Goal: Information Seeking & Learning: Understand process/instructions

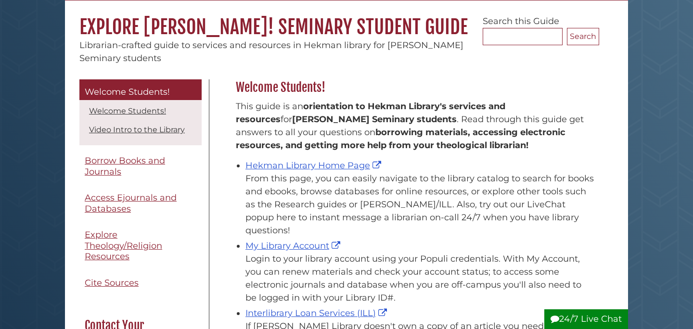
scroll to position [90, 0]
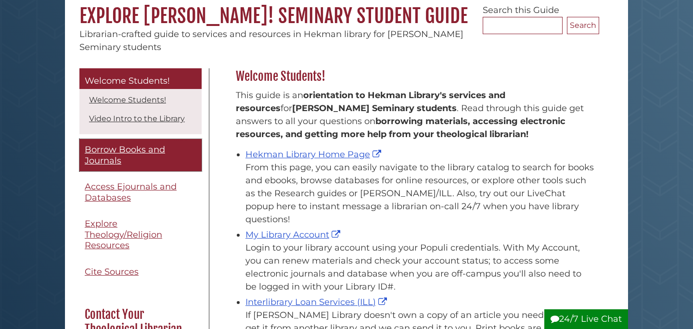
click at [147, 149] on span "Borrow Books and Journals" at bounding box center [125, 155] width 80 height 22
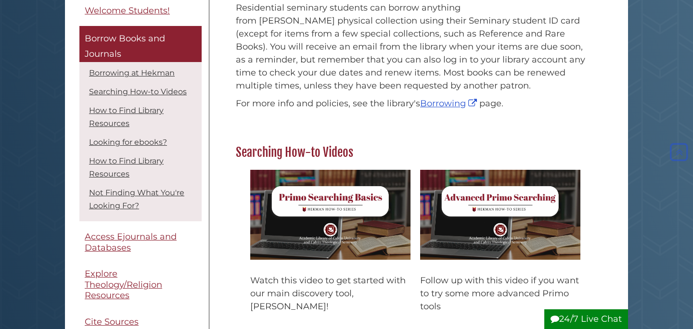
scroll to position [266, 0]
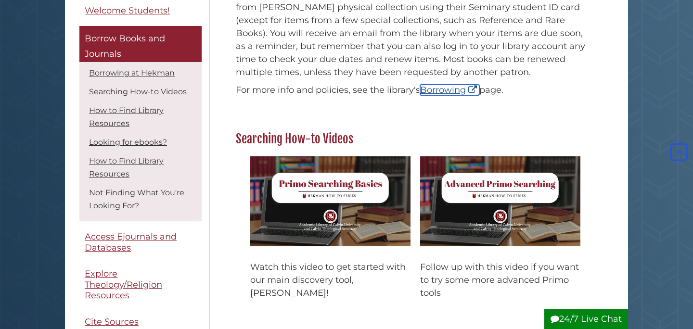
click at [437, 92] on link "Borrowing" at bounding box center [449, 90] width 59 height 11
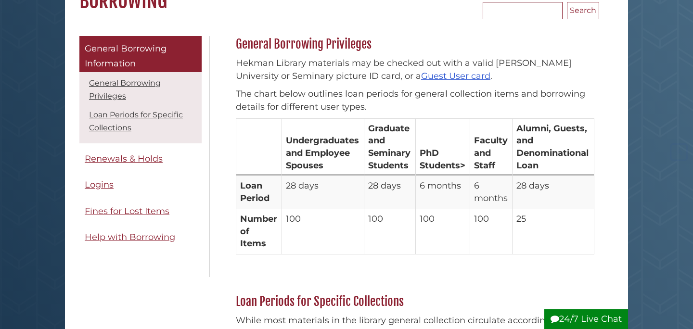
scroll to position [115, 0]
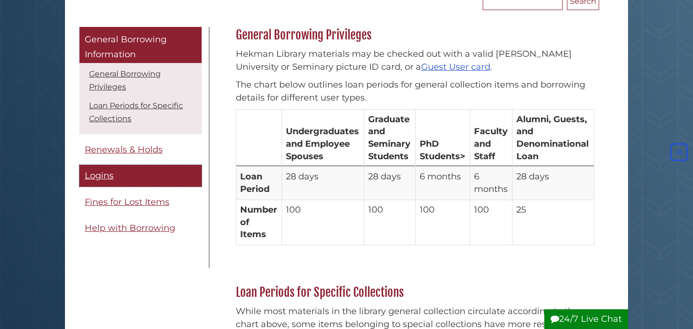
click at [107, 177] on span "Logins" at bounding box center [99, 175] width 29 height 11
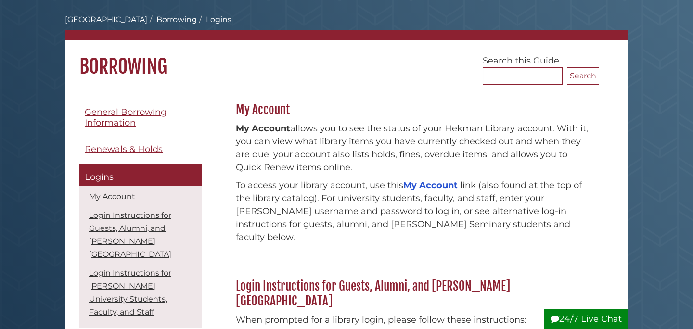
scroll to position [42, 0]
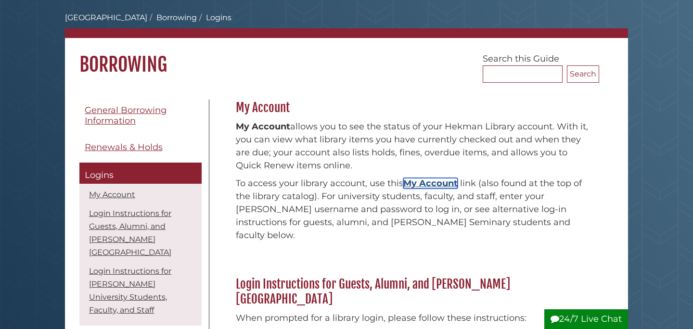
click at [441, 184] on link "My Account" at bounding box center [430, 183] width 54 height 11
